Goal: Download file/media

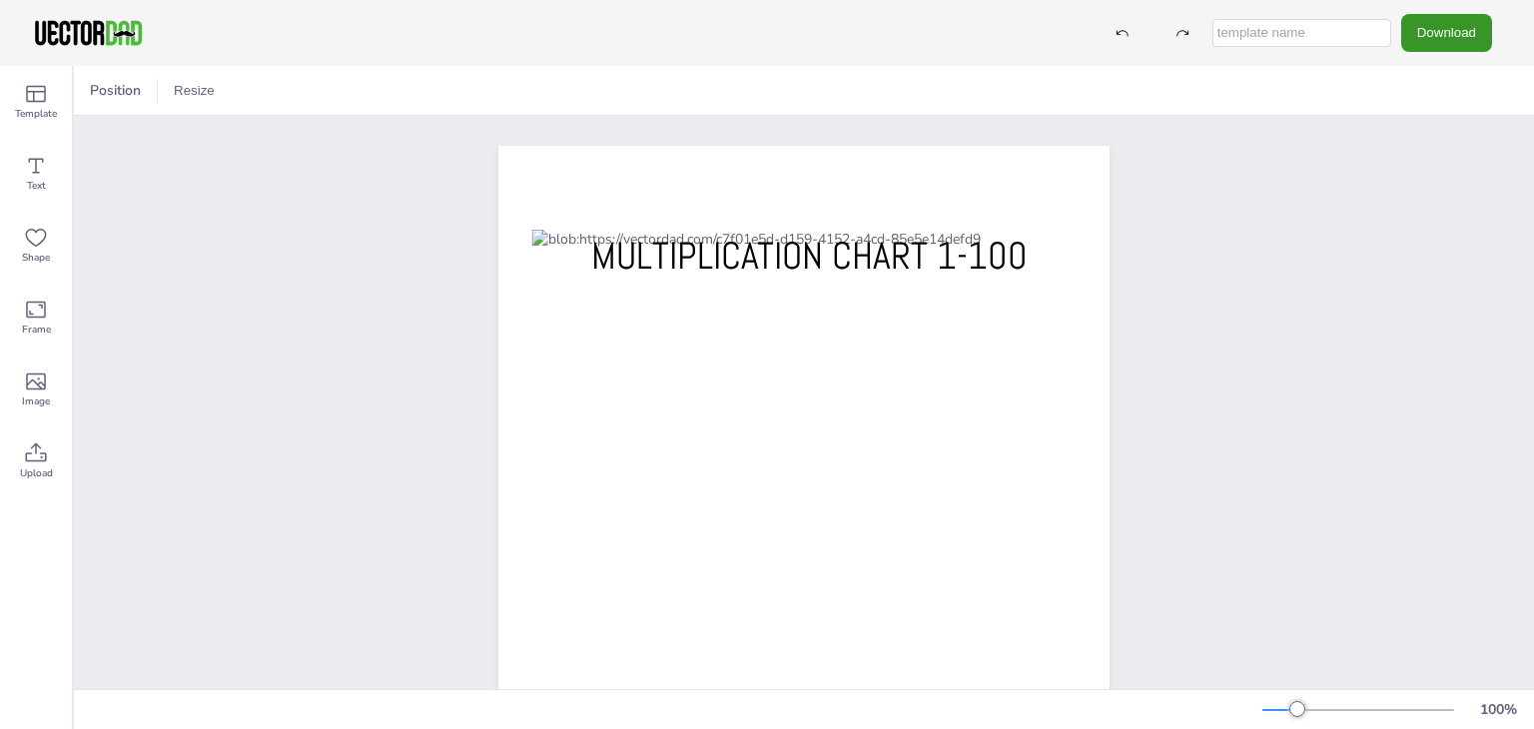
click at [1442, 36] on button "Download" at bounding box center [1446, 32] width 91 height 37
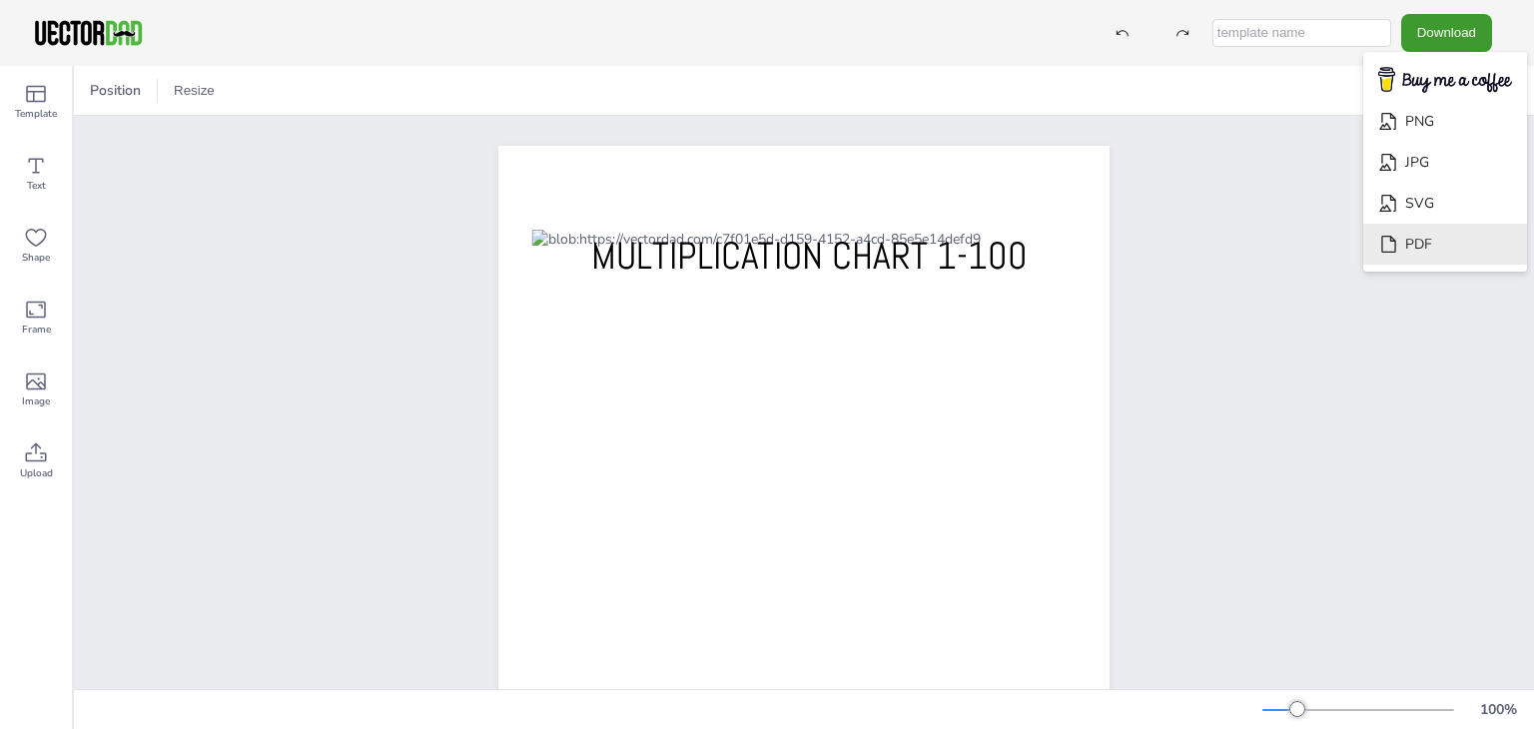
click at [1413, 236] on li "PDF" at bounding box center [1445, 244] width 164 height 41
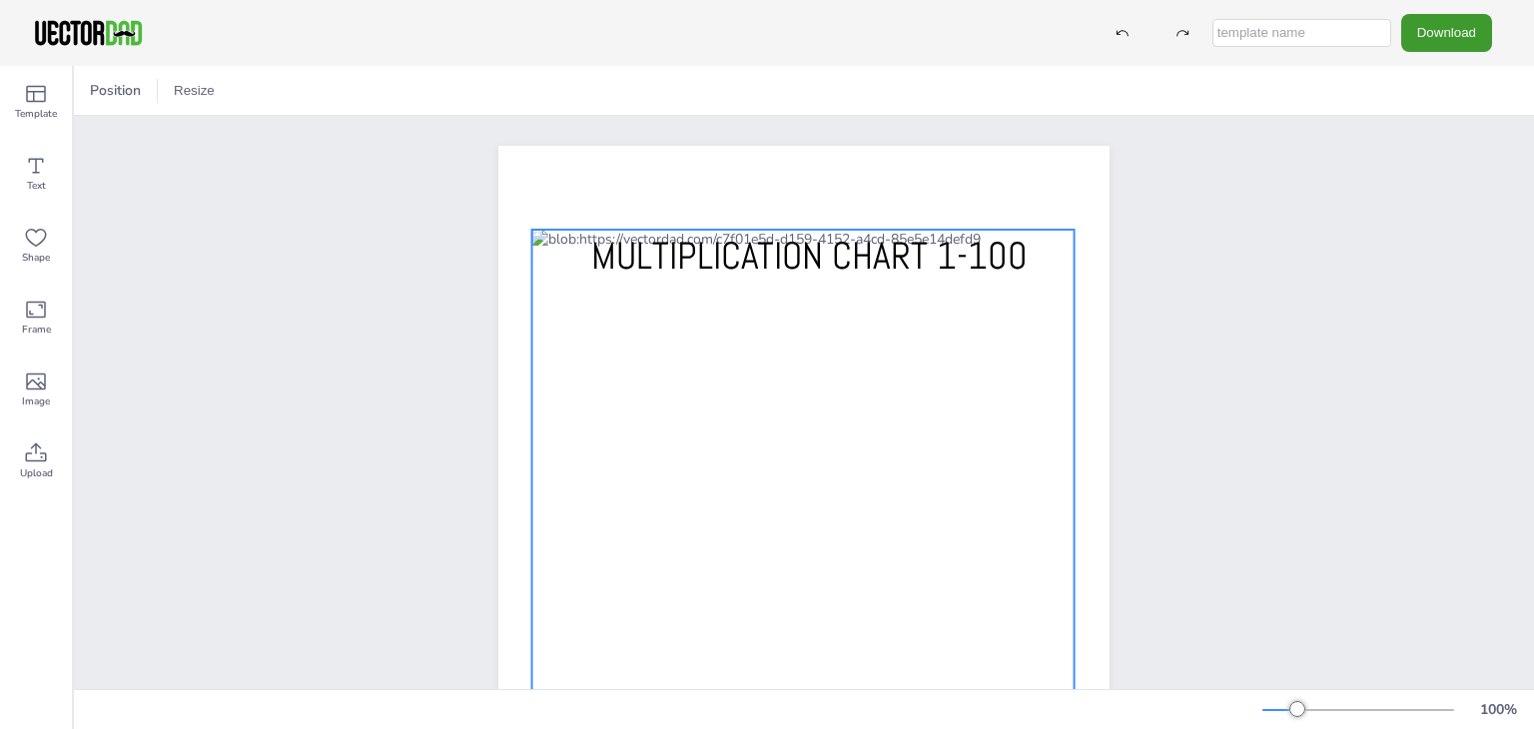
click at [674, 475] on div at bounding box center [803, 538] width 542 height 617
click at [398, 84] on button "Resize" at bounding box center [383, 91] width 57 height 32
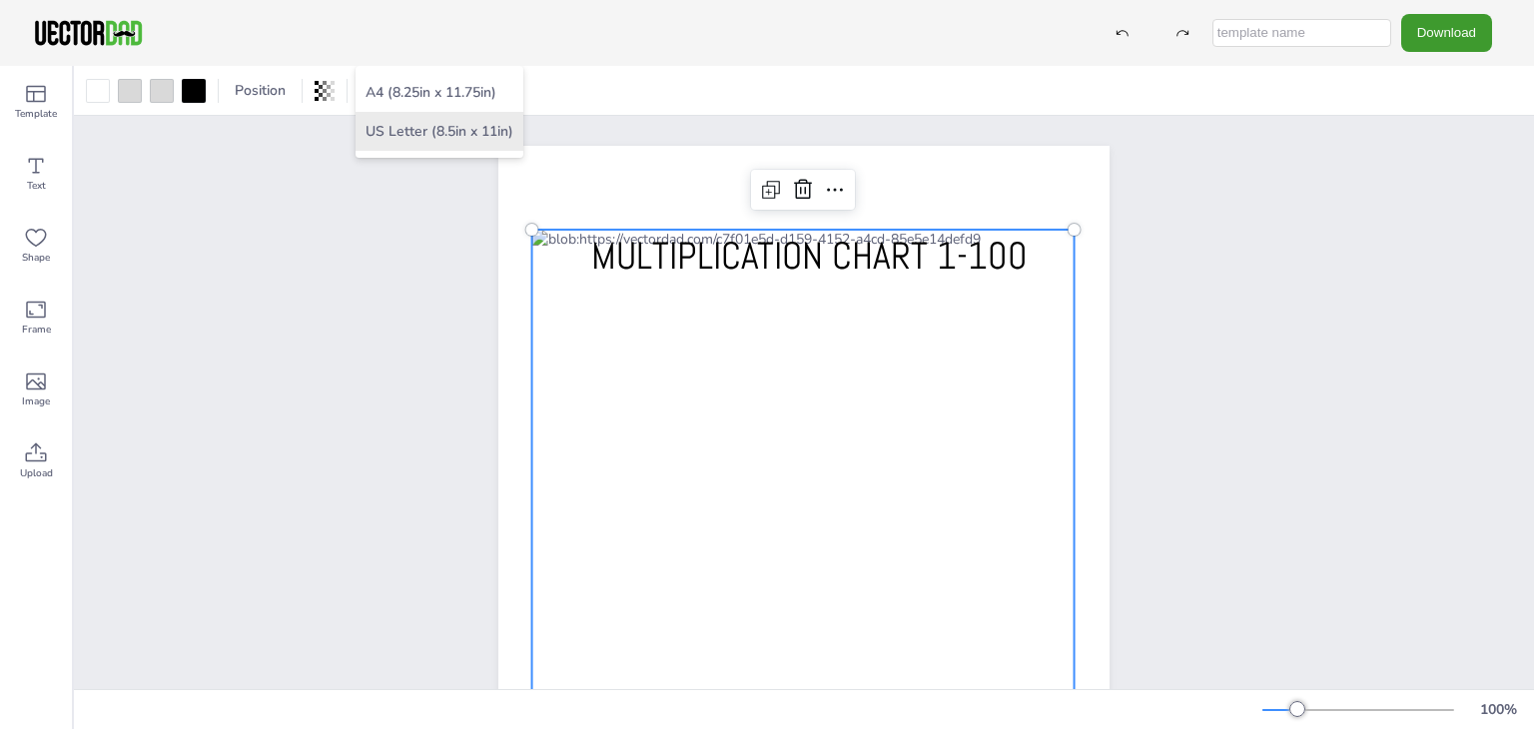
click at [405, 132] on li "US Letter (8.5in x 11in)" at bounding box center [439, 131] width 168 height 39
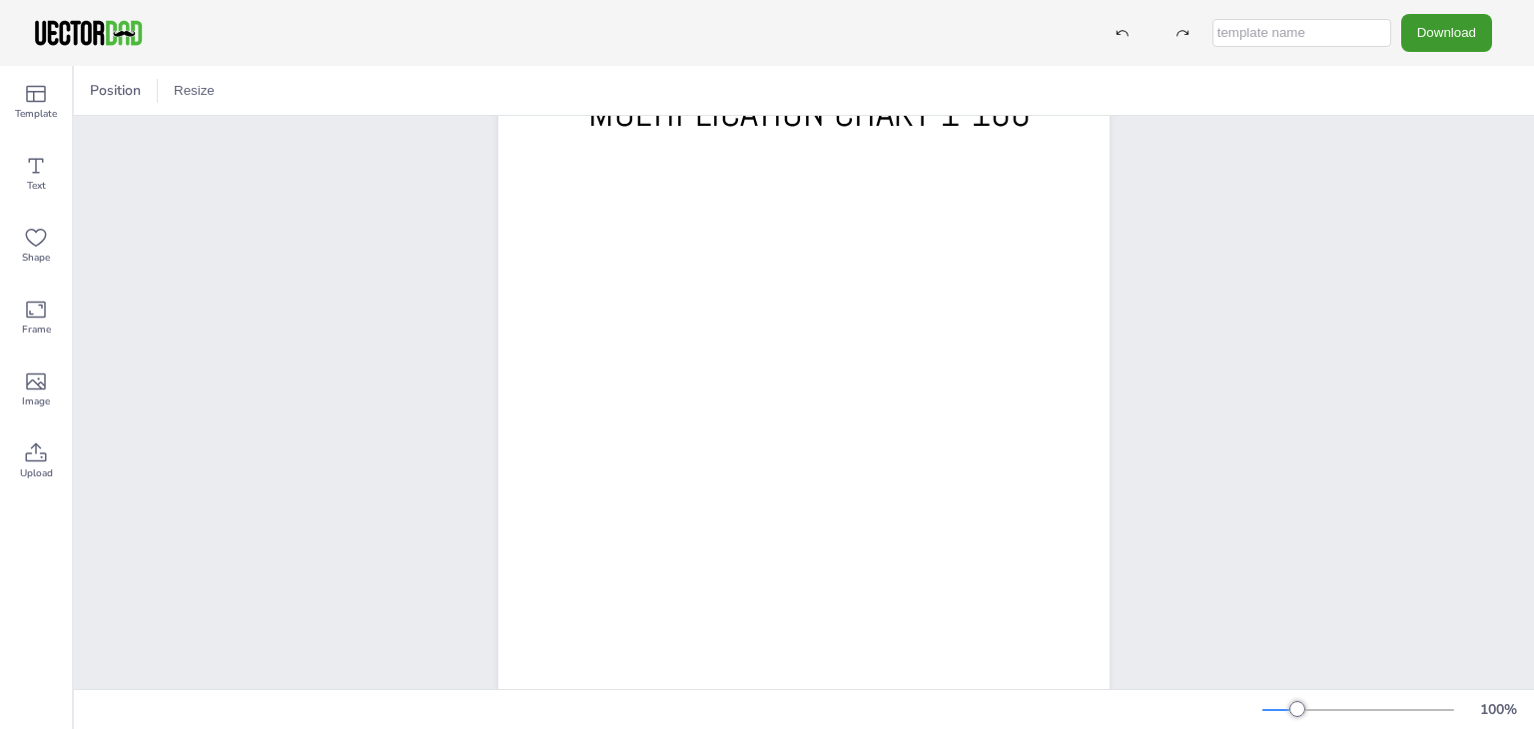
scroll to position [292, 0]
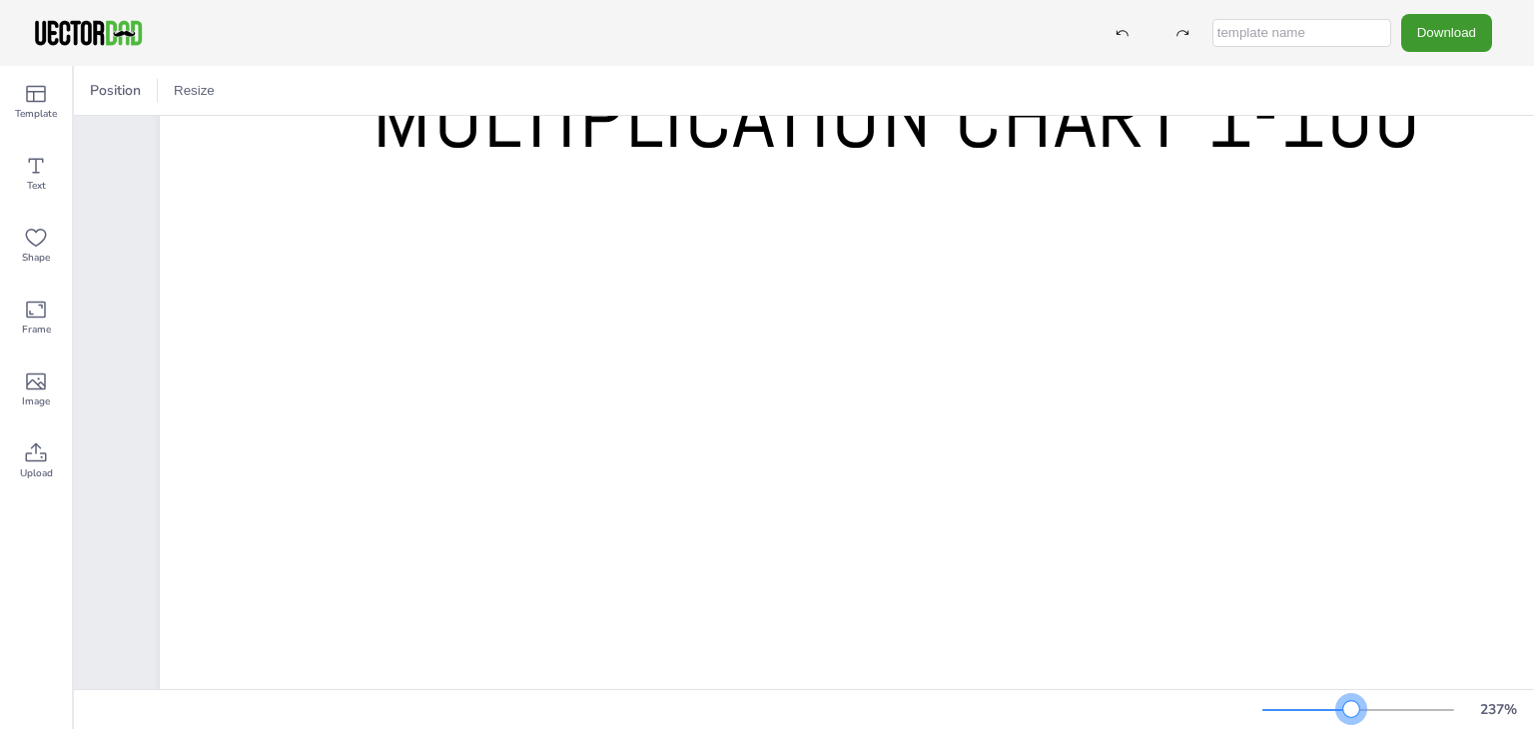
drag, startPoint x: 1302, startPoint y: 709, endPoint x: 1351, endPoint y: 728, distance: 52.5
click at [1351, 728] on div "237 %" at bounding box center [804, 709] width 1460 height 40
click at [1422, 50] on button "Download" at bounding box center [1446, 32] width 91 height 37
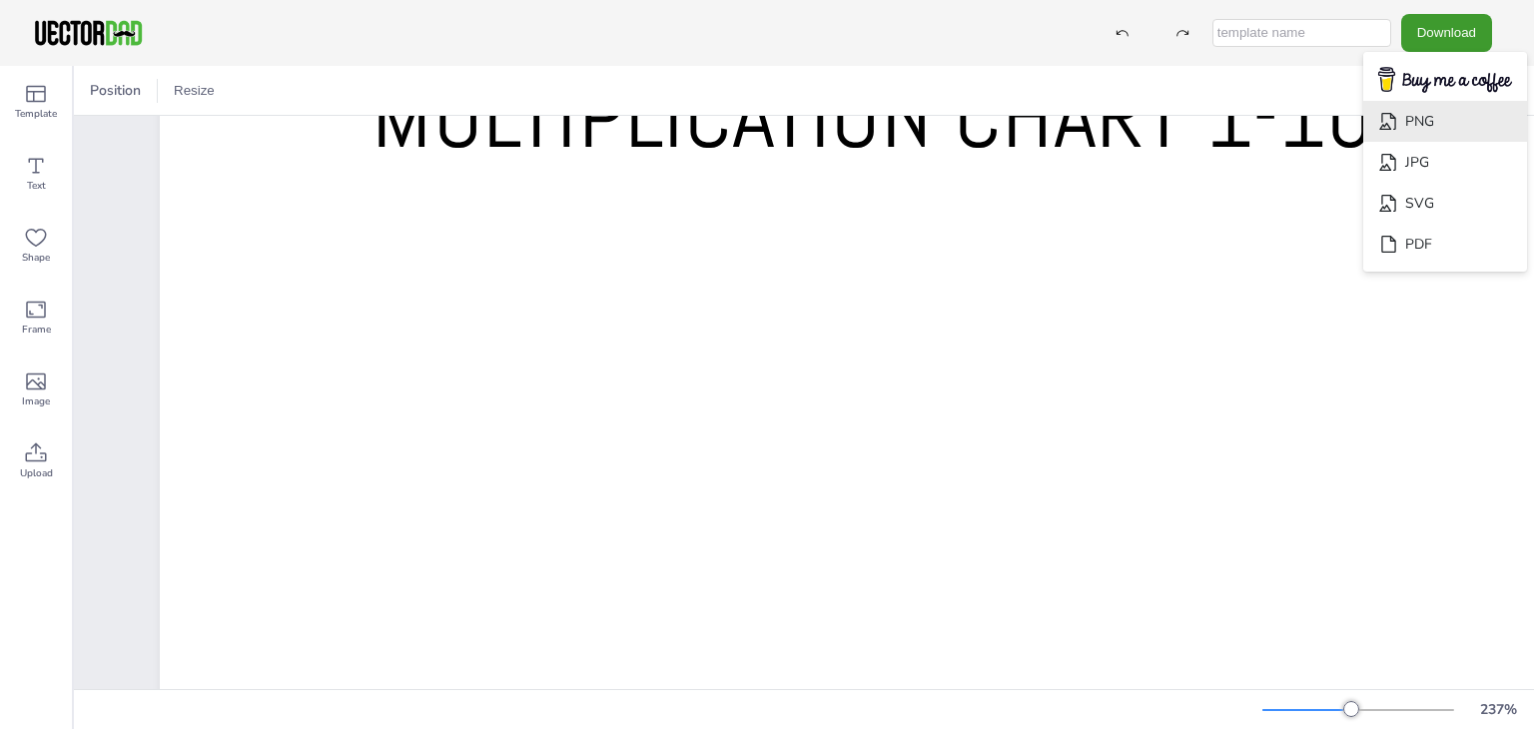
click at [1416, 112] on li "PNG" at bounding box center [1445, 121] width 164 height 41
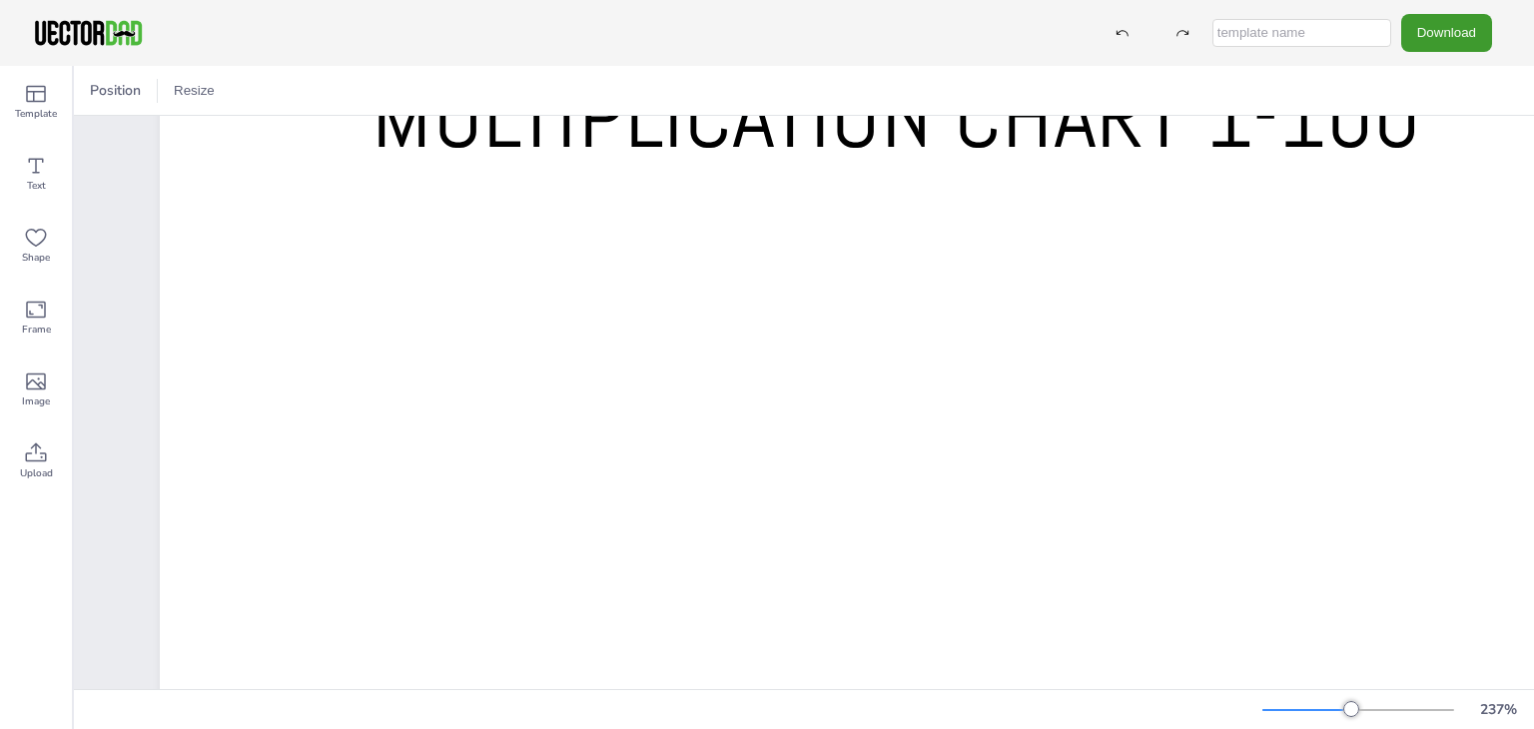
click at [827, 50] on div "Download PNG JPG SVG PDF" at bounding box center [767, 33] width 1534 height 66
